Goal: Task Accomplishment & Management: Use online tool/utility

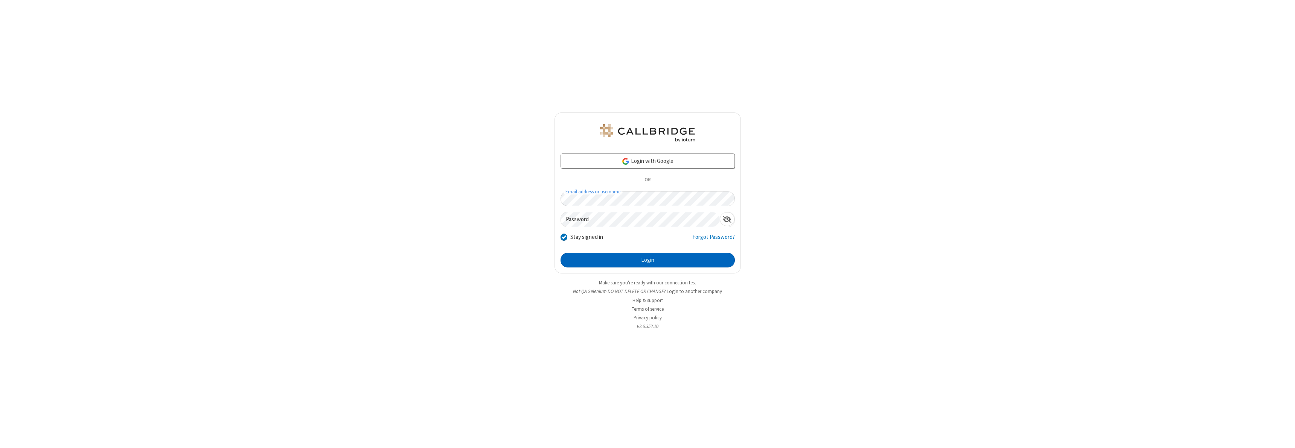
click at [648, 260] on button "Login" at bounding box center [648, 260] width 174 height 15
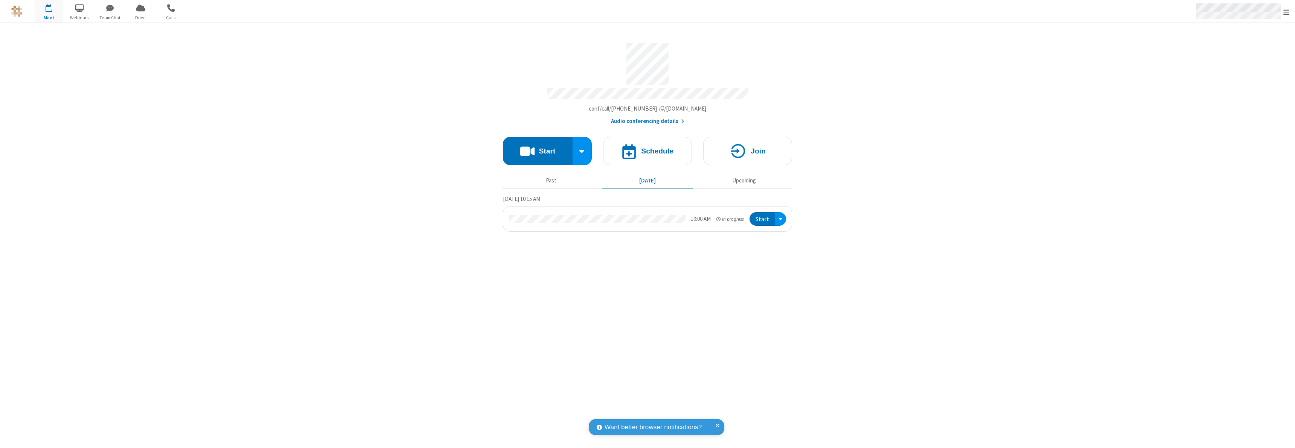
click at [1286, 12] on span "Open menu" at bounding box center [1286, 12] width 6 height 8
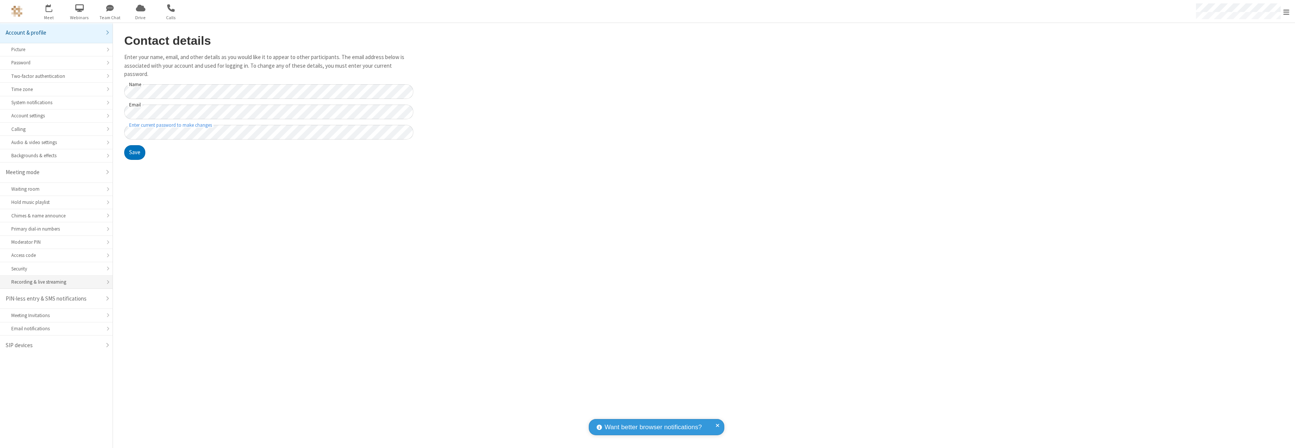
click at [56, 282] on div "Recording & live streaming" at bounding box center [56, 282] width 90 height 7
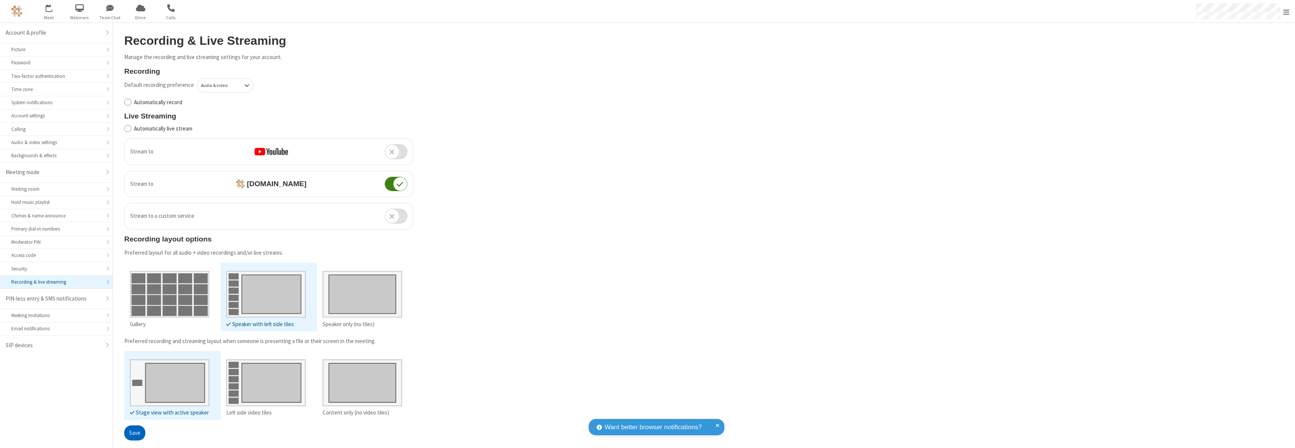
click at [134, 433] on button "Save" at bounding box center [134, 433] width 21 height 15
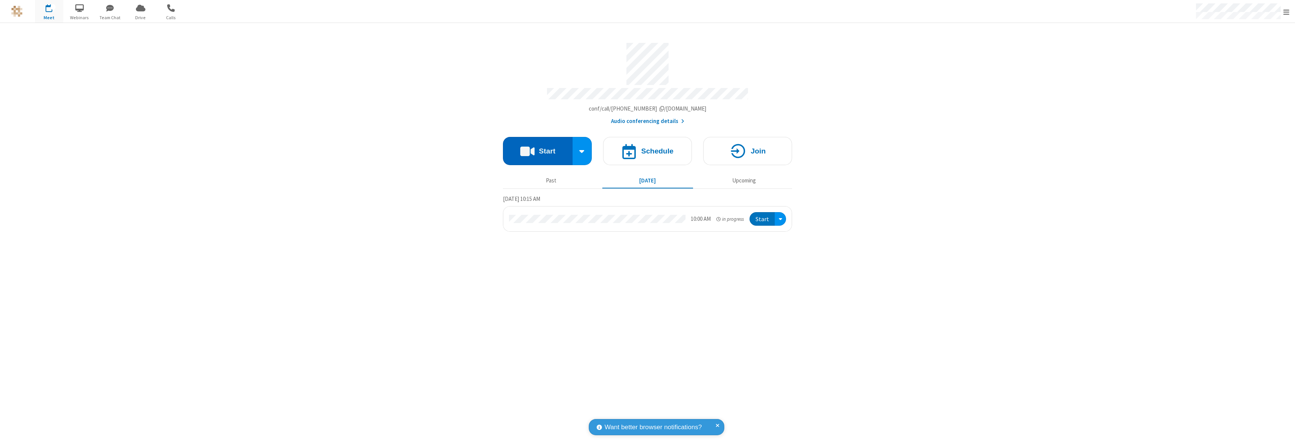
click at [538, 148] on button "Start" at bounding box center [538, 151] width 70 height 28
